Goal: Check status

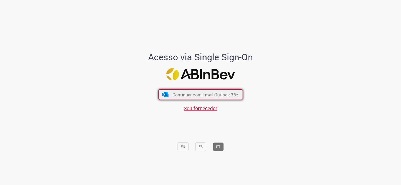
click at [195, 96] on span "Continuar com Email Outlook 365" at bounding box center [205, 95] width 66 height 6
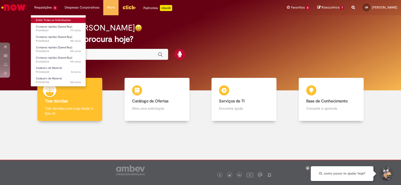
click at [43, 21] on link "Exibir Todas as Solicitações" at bounding box center [58, 21] width 55 height 6
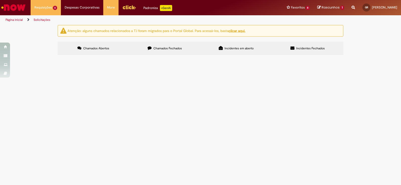
click at [0, 0] on span "GERAR PO - ALUCEL" at bounding box center [0, 0] width 0 height 0
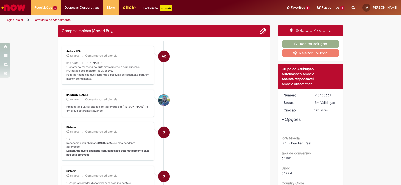
click at [105, 71] on p "Boa noite, [PERSON_NAME]! O chamado foi atendido automaticamente e com sucesso.…" at bounding box center [108, 71] width 84 height 20
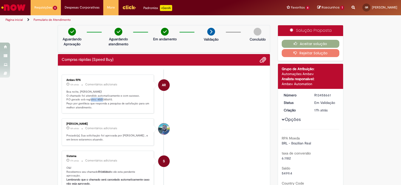
copy p "4501385693"
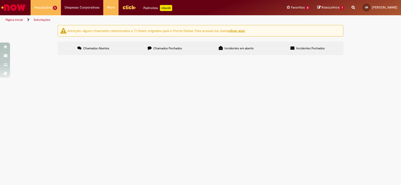
click at [0, 0] on span "GERAR PO - GOODYEAR" at bounding box center [0, 0] width 0 height 0
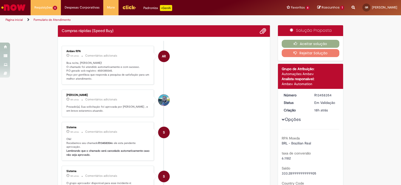
click at [106, 70] on p "Boa noite, [PERSON_NAME]! O chamado foi atendido automaticamente e com sucesso.…" at bounding box center [108, 71] width 84 height 20
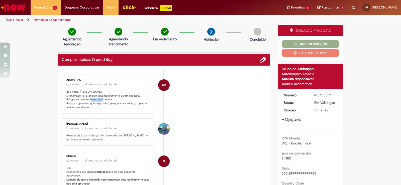
copy p "4501385545"
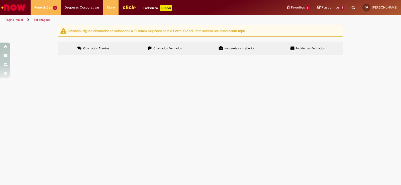
click at [0, 0] on span "[PERSON_NAME]" at bounding box center [0, 0] width 0 height 0
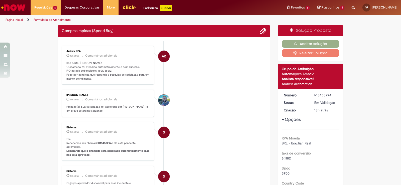
click at [101, 72] on p "Boa noite, [PERSON_NAME]! O chamado foi atendido automaticamente e com sucesso.…" at bounding box center [108, 71] width 84 height 20
copy p "4501385512"
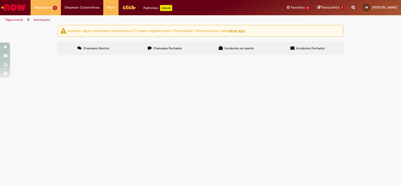
click at [0, 0] on span "GERAR PO - RITEC" at bounding box center [0, 0] width 0 height 0
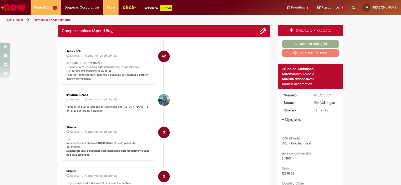
click at [99, 73] on p "Boa noite, [PERSON_NAME]! O chamado foi atendido automaticamente e com sucesso.…" at bounding box center [108, 71] width 84 height 20
copy p "4501385126"
